Goal: Find specific page/section: Find specific page/section

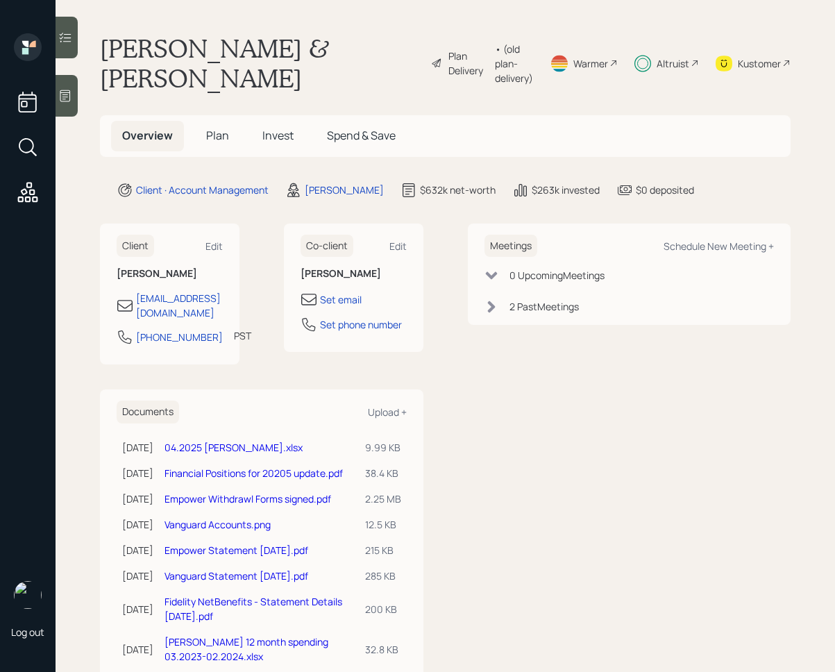
click at [286, 132] on span "Invest" at bounding box center [277, 135] width 31 height 15
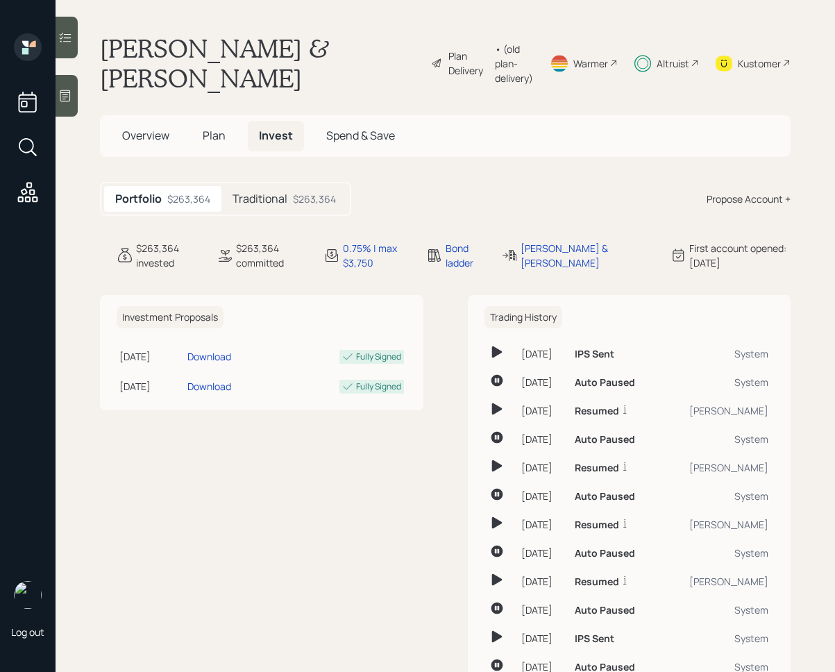
click at [78, 42] on main "[PERSON_NAME] & [PERSON_NAME] Plan Delivery • (old plan-delivery) Warmer Altrui…" at bounding box center [445, 336] width 779 height 672
click at [78, 42] on div "Log out [PERSON_NAME] & [PERSON_NAME] Plan Delivery • (old plan-delivery) Warme…" at bounding box center [417, 336] width 835 height 672
click at [69, 44] on div at bounding box center [67, 38] width 22 height 42
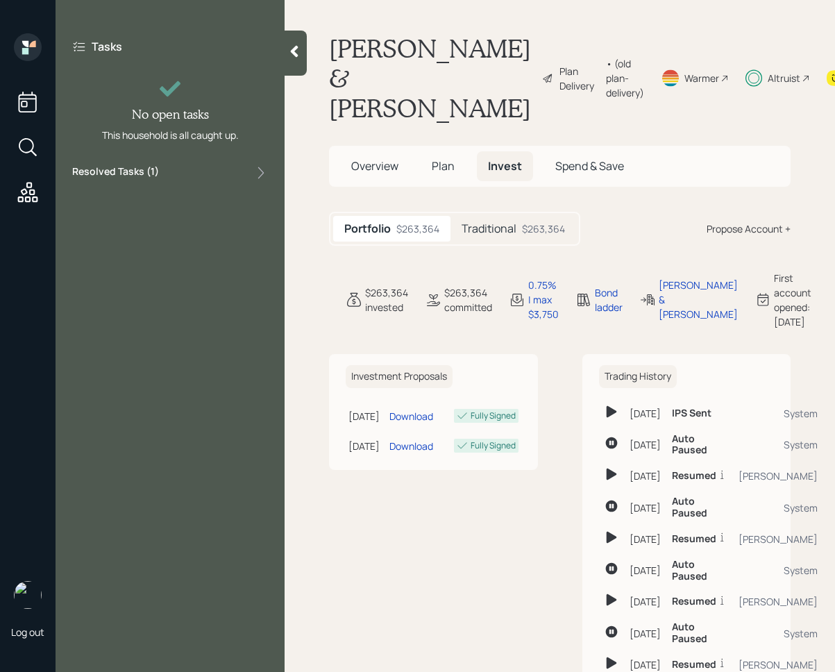
click at [176, 171] on div "Resolved Tasks ( 1 )" at bounding box center [170, 172] width 196 height 17
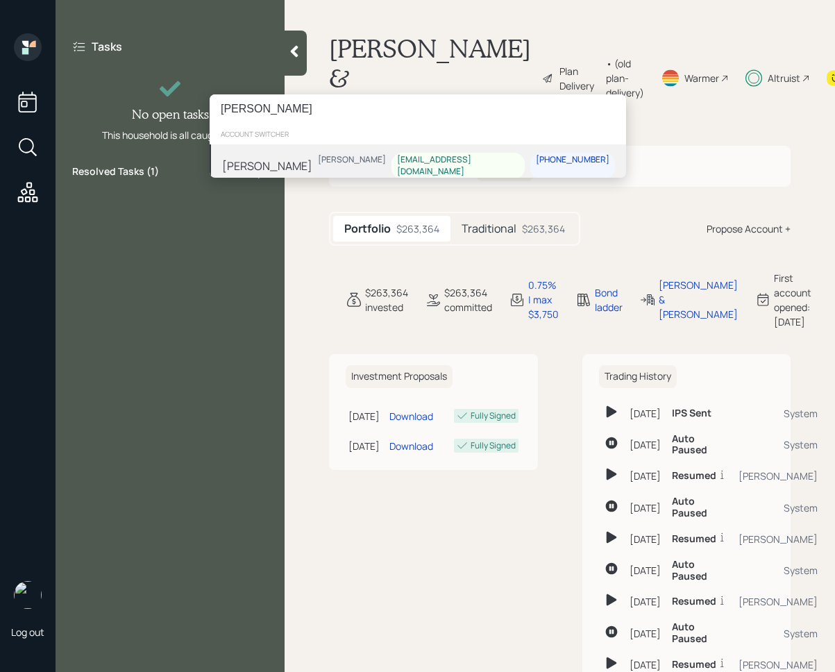
type input "[PERSON_NAME]"
click at [285, 160] on div "[PERSON_NAME]" at bounding box center [267, 165] width 90 height 17
